Goal: Navigation & Orientation: Find specific page/section

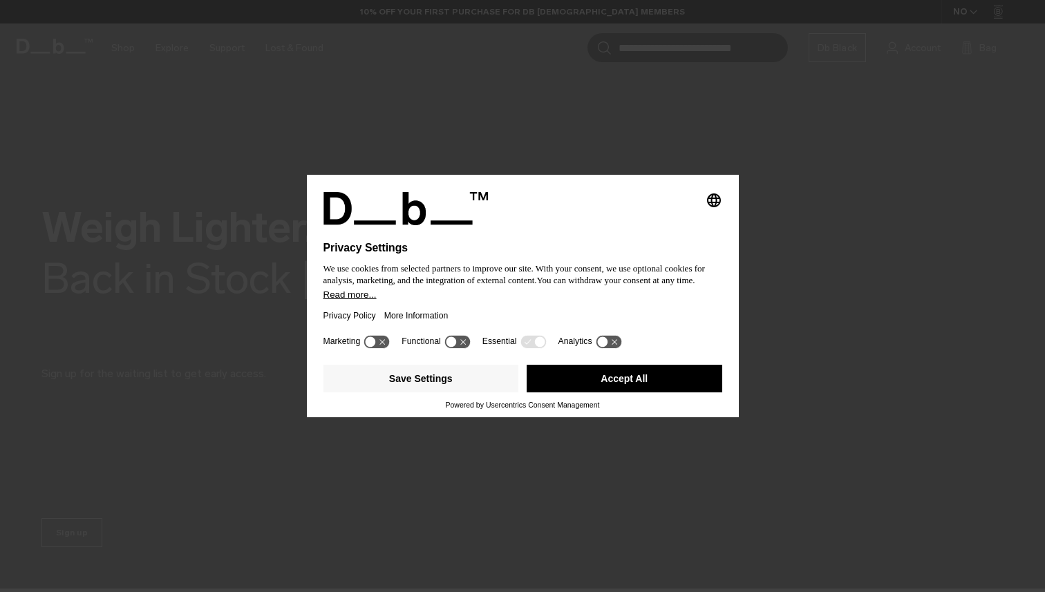
click at [602, 390] on button "Accept All" at bounding box center [625, 379] width 196 height 28
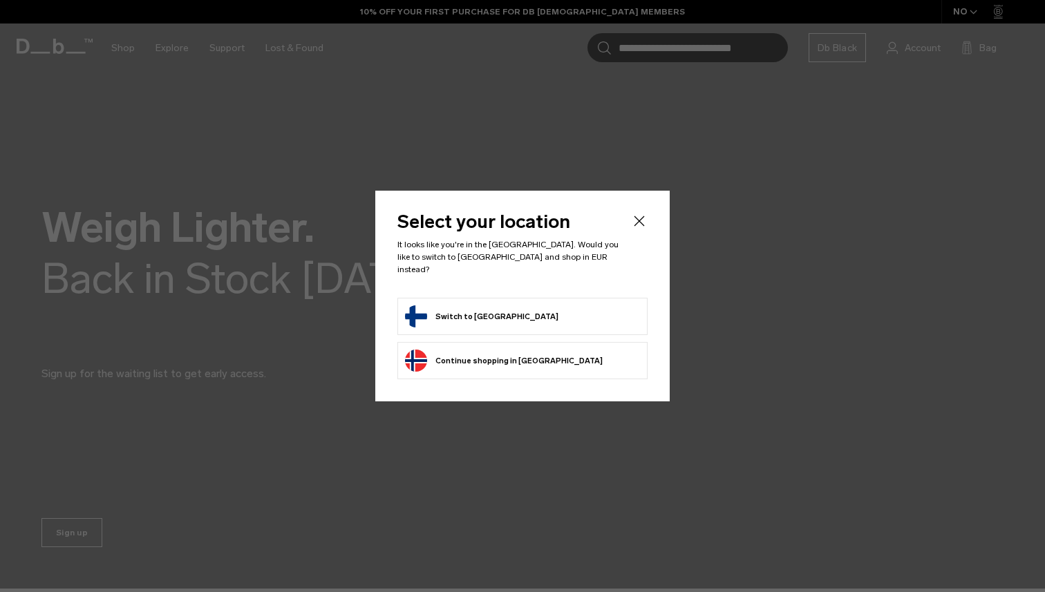
click at [481, 310] on button "Switch to Finland" at bounding box center [481, 317] width 153 height 22
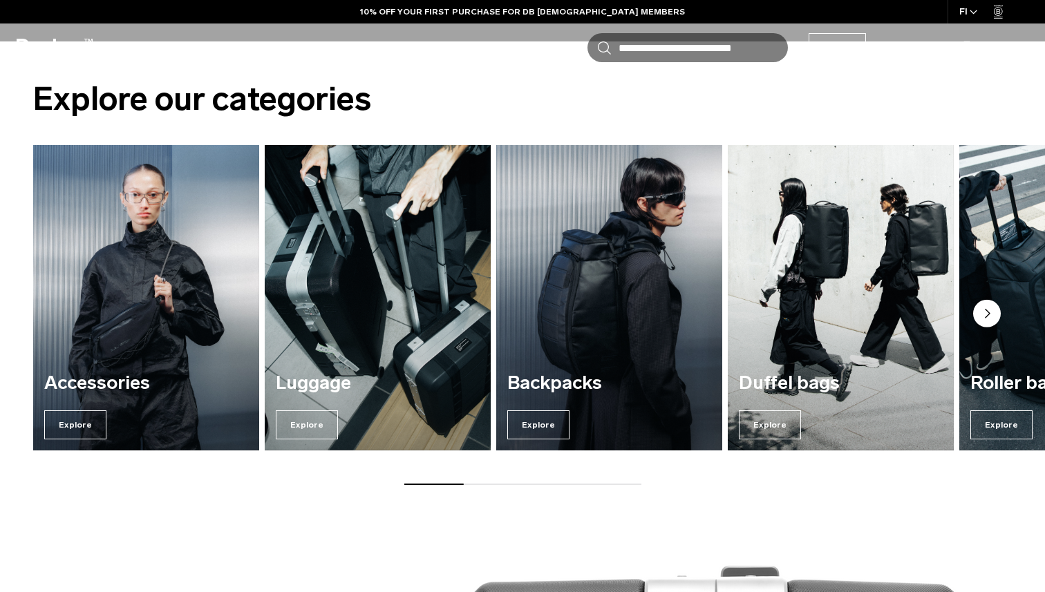
click at [530, 322] on img "3 / 7" at bounding box center [609, 298] width 233 height 314
